Goal: Find specific page/section: Find specific page/section

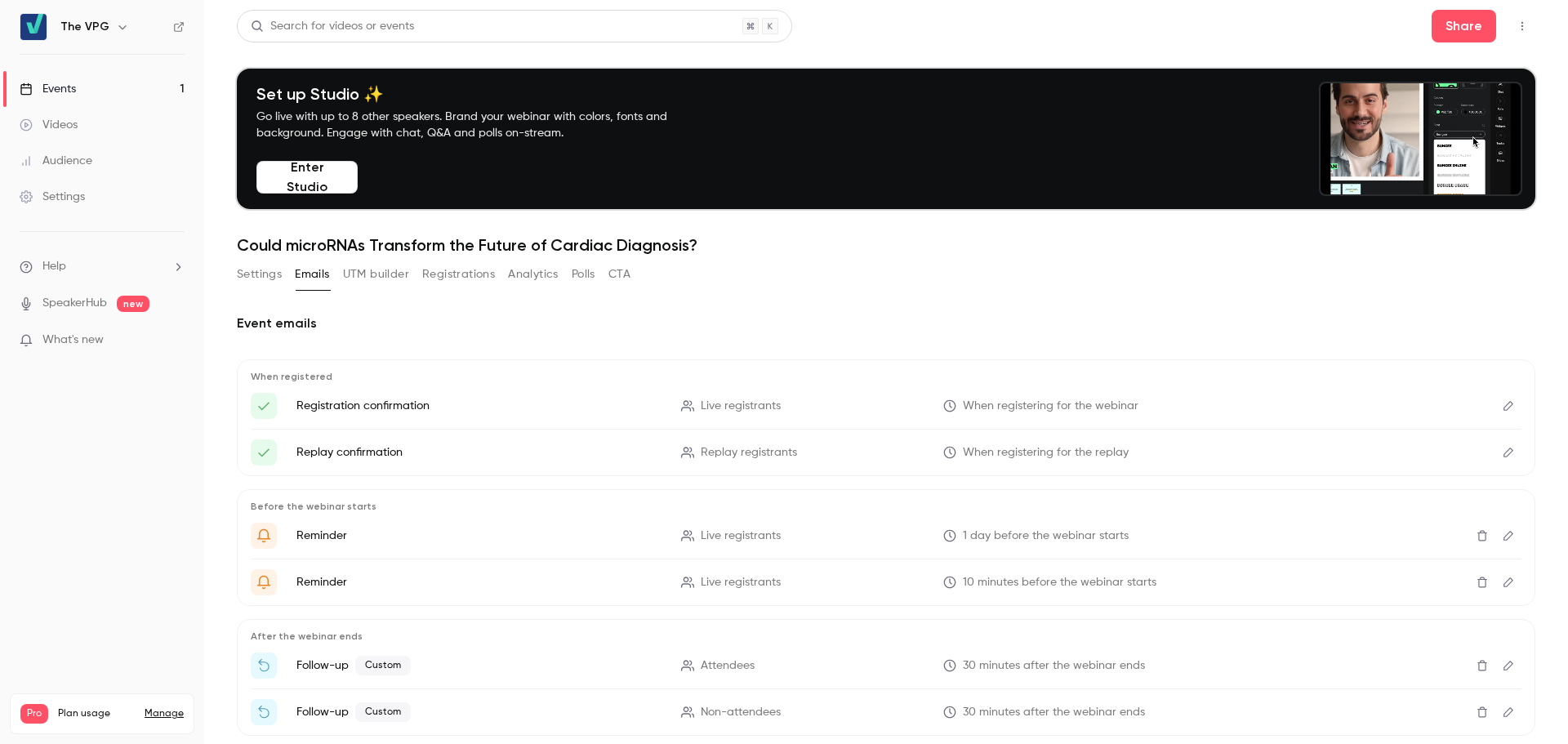
click at [80, 85] on link "Events 1" at bounding box center [102, 88] width 205 height 36
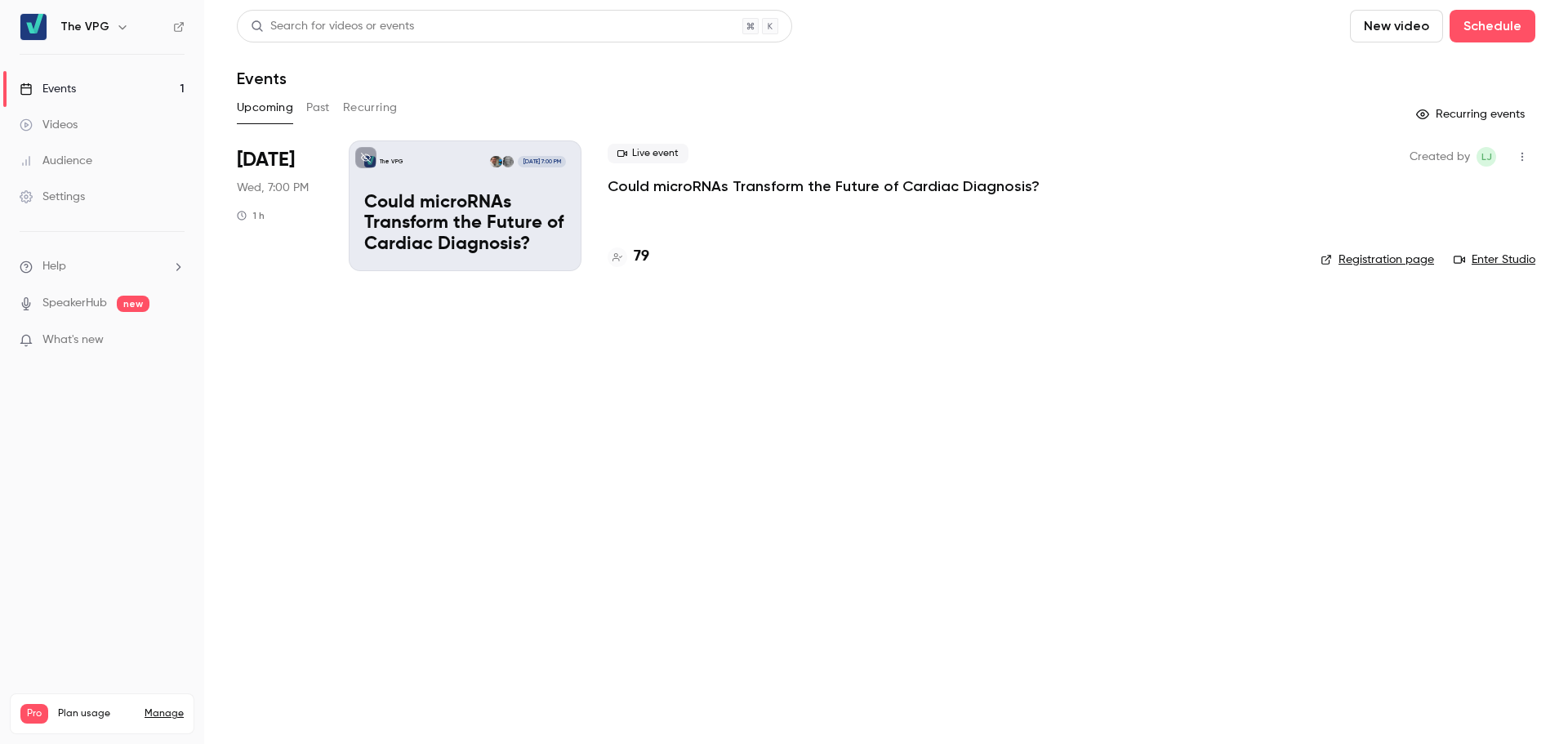
click at [157, 707] on link "Manage" at bounding box center [164, 714] width 40 height 13
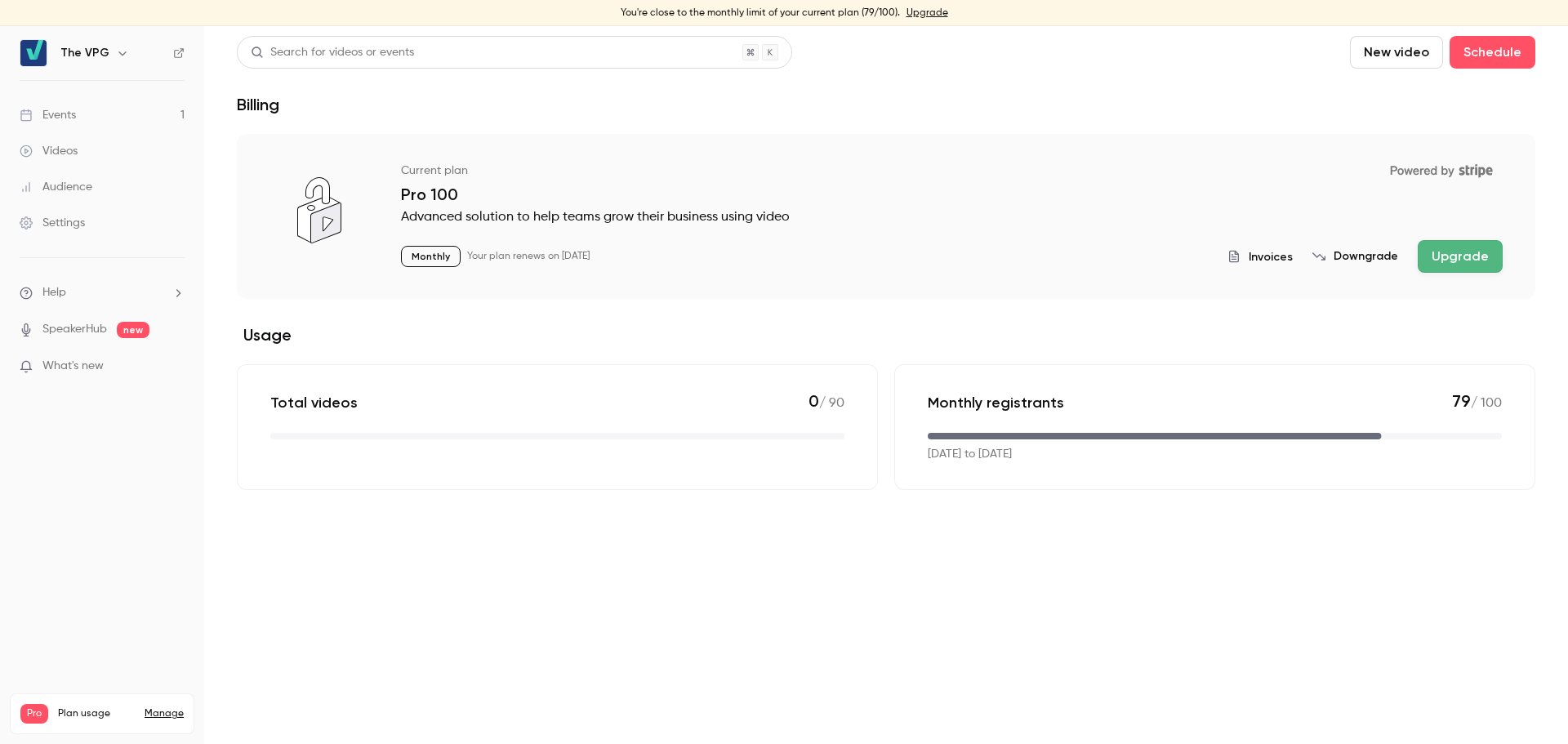
click at [1269, 256] on span "Invoices" at bounding box center [1270, 257] width 44 height 17
